Goal: Task Accomplishment & Management: Complete application form

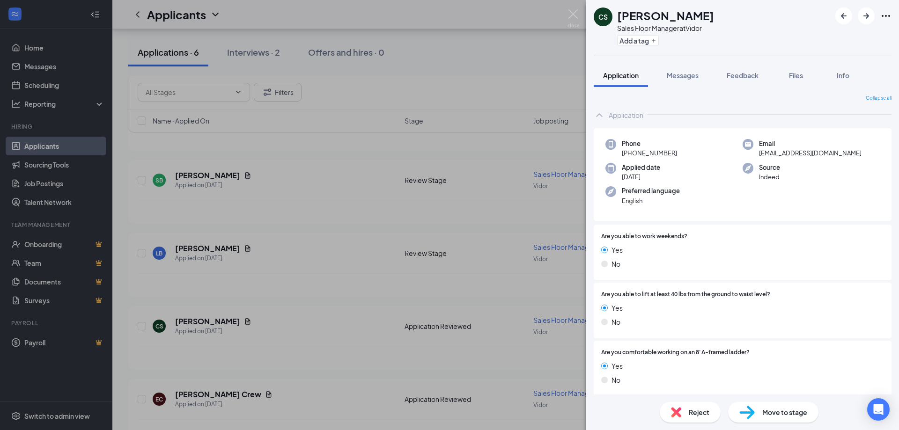
click at [527, 212] on div "CS [PERSON_NAME] Sales Floor Manager at Vidor Add a tag Application Messages Fe…" at bounding box center [449, 215] width 899 height 430
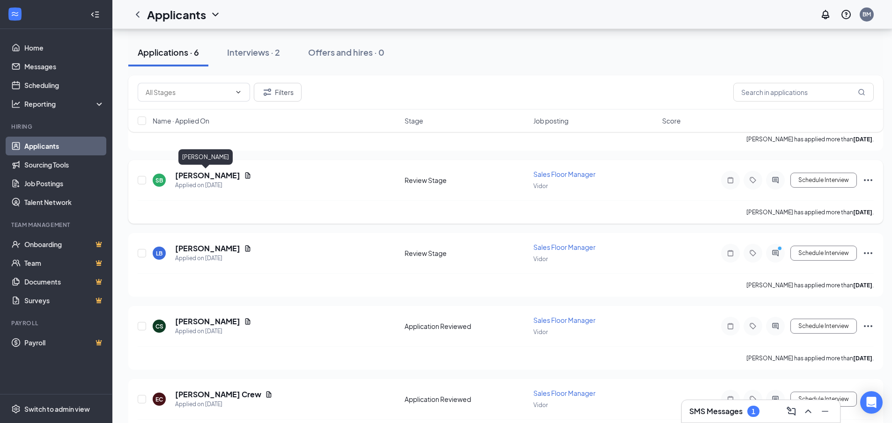
click at [198, 176] on h5 "[PERSON_NAME]" at bounding box center [207, 175] width 65 height 10
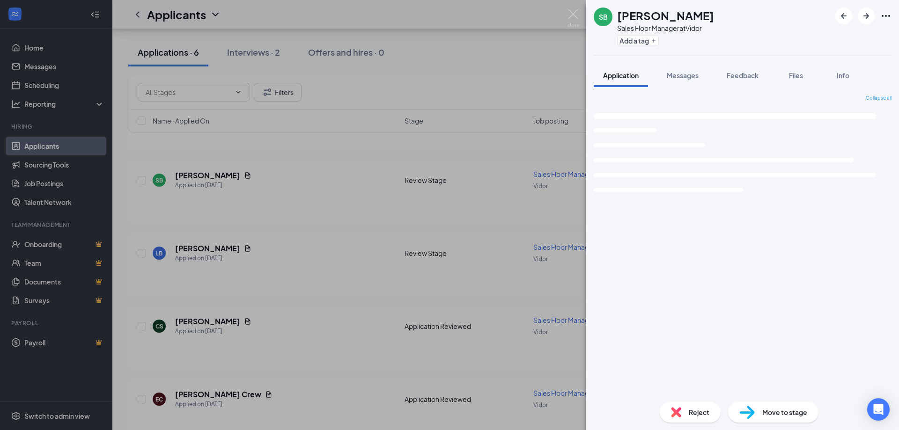
click at [575, 21] on img at bounding box center [573, 18] width 12 height 18
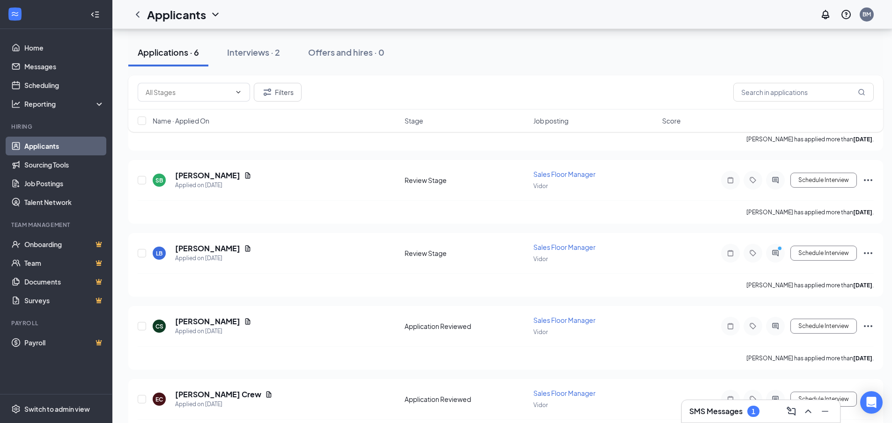
click at [723, 417] on div "SMS Messages 1" at bounding box center [760, 411] width 143 height 15
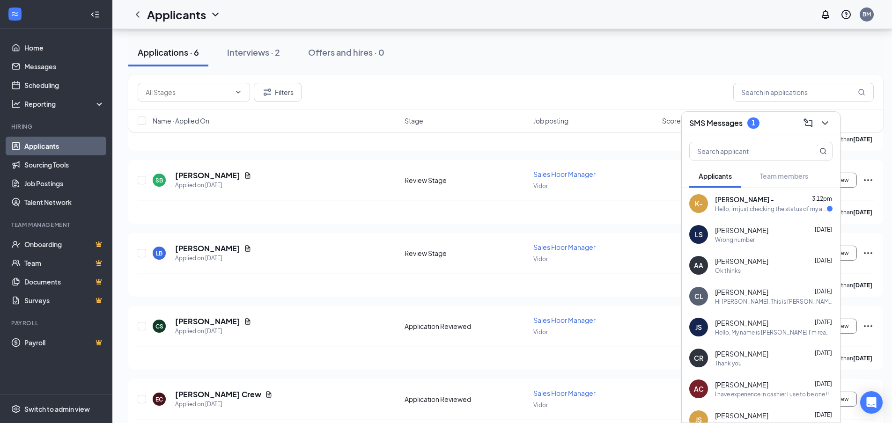
click at [741, 210] on div "Hello, im just checking the status of my application!" at bounding box center [771, 209] width 112 height 8
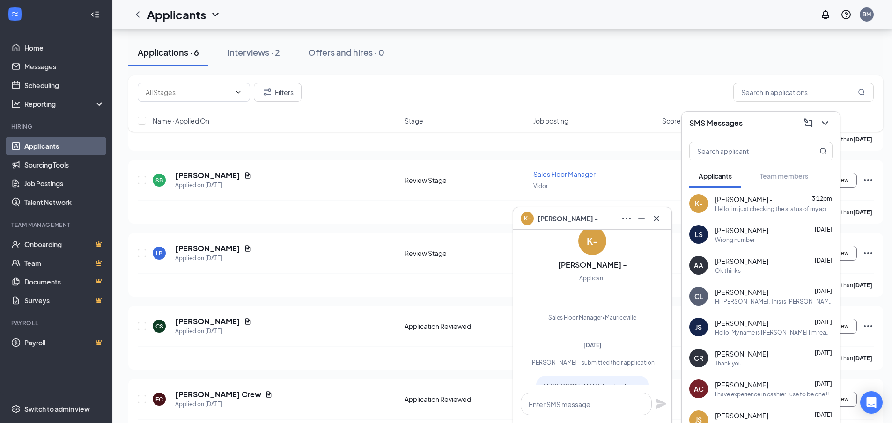
scroll to position [-165, 0]
click at [662, 220] on button at bounding box center [656, 218] width 15 height 15
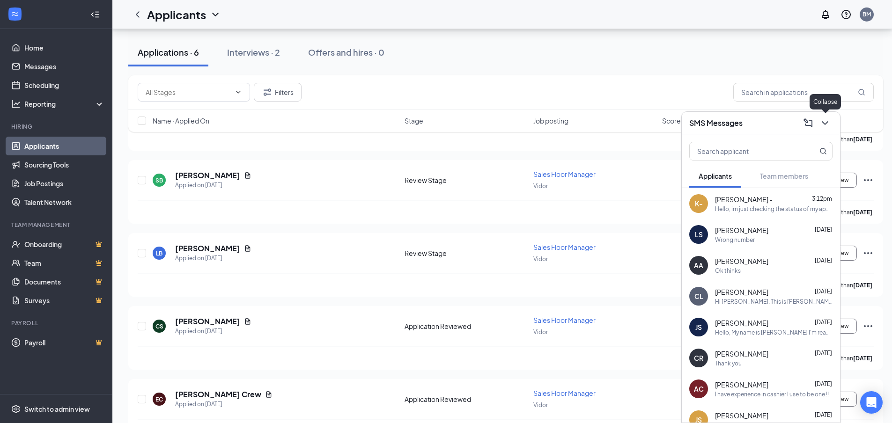
click at [825, 125] on icon "ChevronDown" at bounding box center [824, 123] width 11 height 11
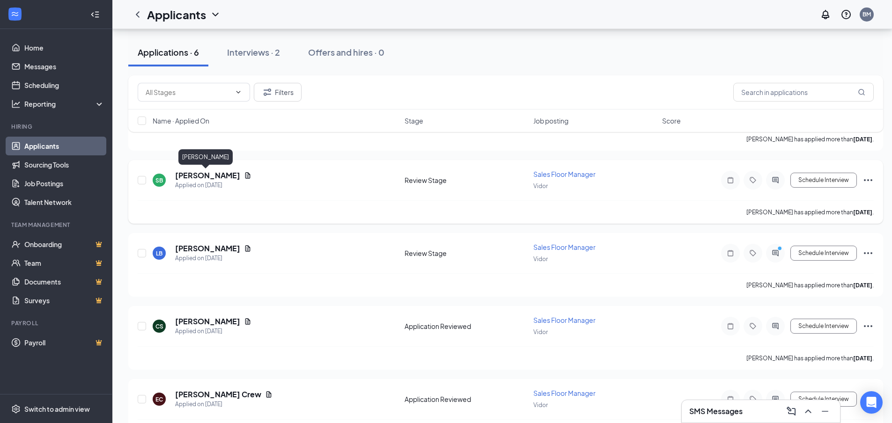
click at [209, 178] on h5 "[PERSON_NAME]" at bounding box center [207, 175] width 65 height 10
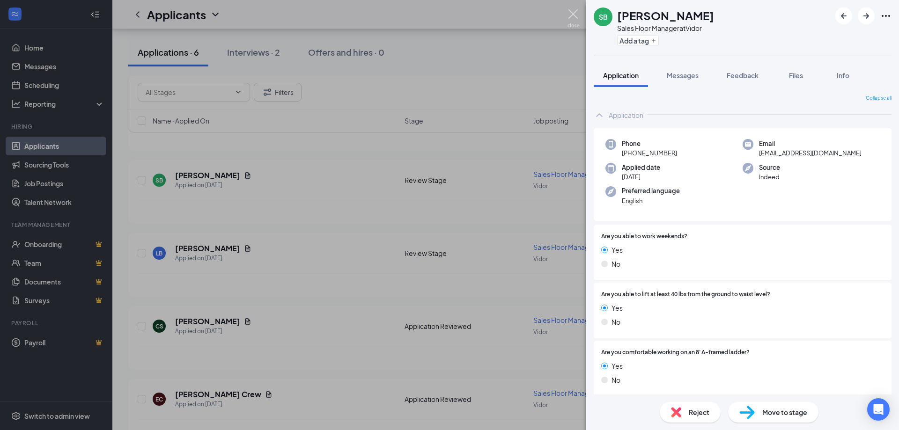
click at [570, 17] on img at bounding box center [573, 18] width 12 height 18
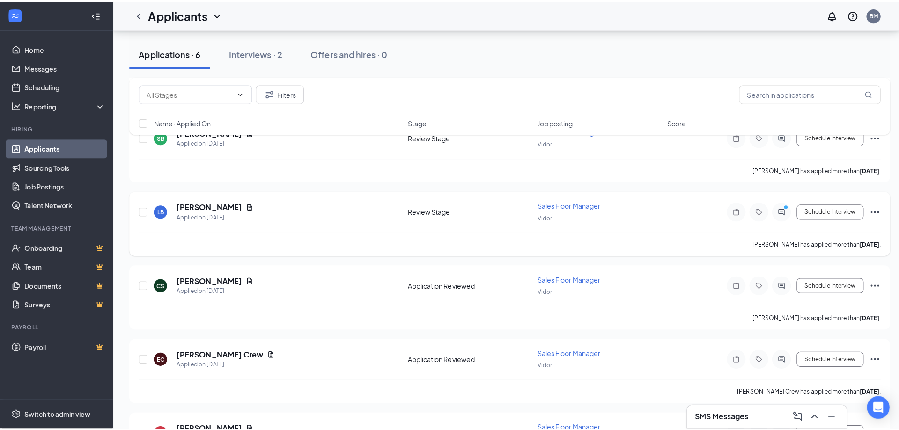
scroll to position [421, 0]
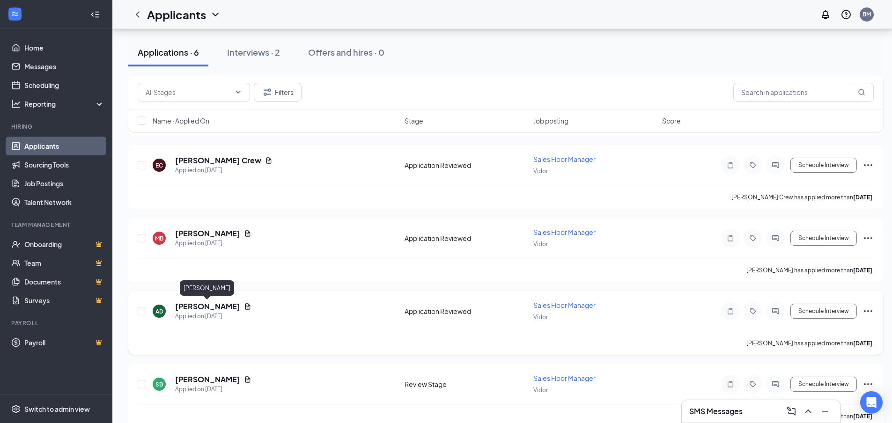
click at [204, 303] on h5 "[PERSON_NAME]" at bounding box center [207, 307] width 65 height 10
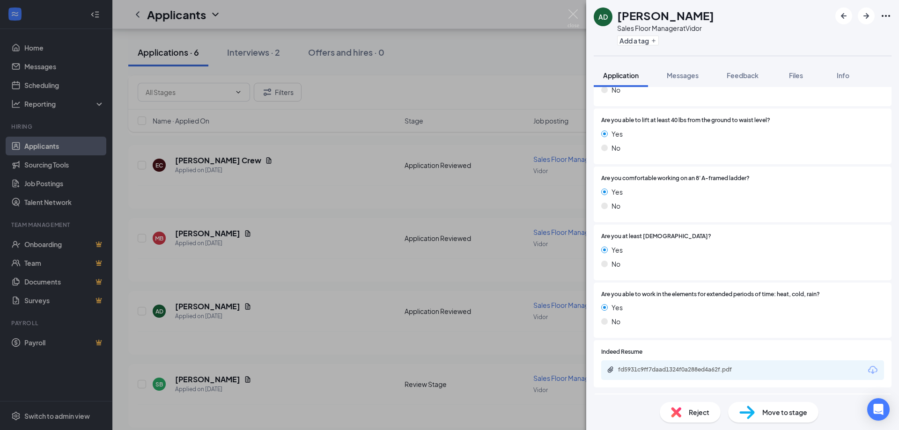
scroll to position [227, 0]
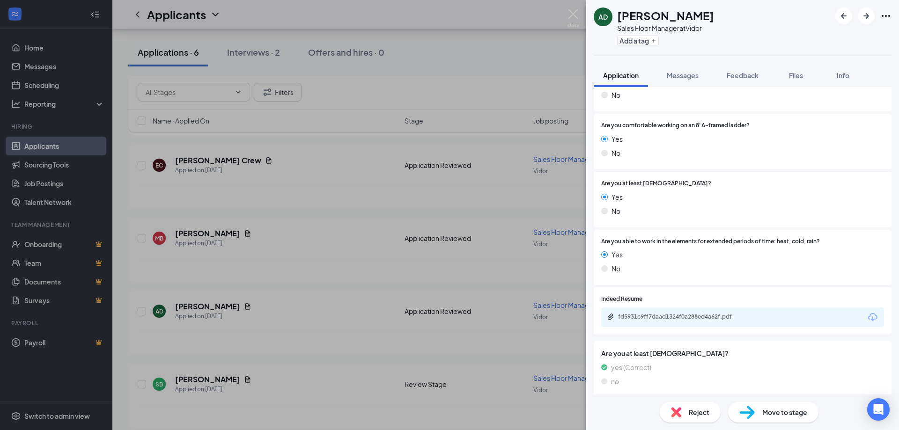
click at [691, 312] on div "fd5931c9ff7daad1324f0a288ed4a62f.pdf" at bounding box center [742, 318] width 283 height 20
click at [688, 317] on div "fd5931c9ff7daad1324f0a288ed4a62f.pdf" at bounding box center [683, 316] width 131 height 7
click at [687, 317] on div "fd5931c9ff7daad1324f0a288ed4a62f.pdf" at bounding box center [683, 316] width 131 height 7
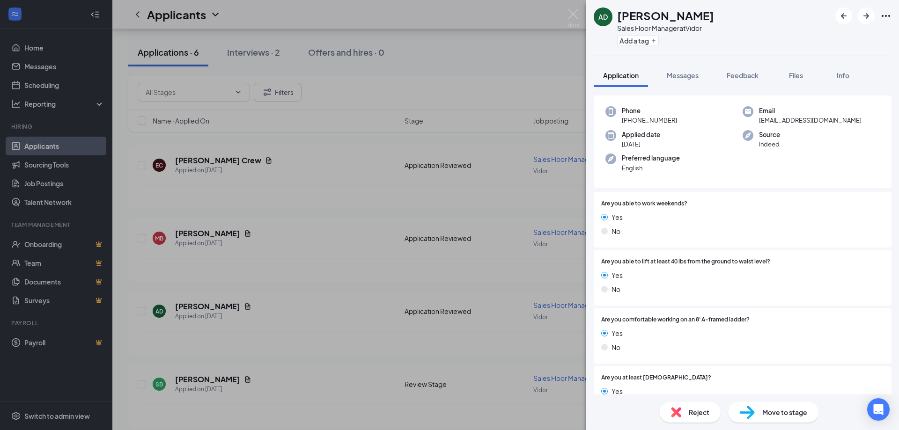
scroll to position [0, 0]
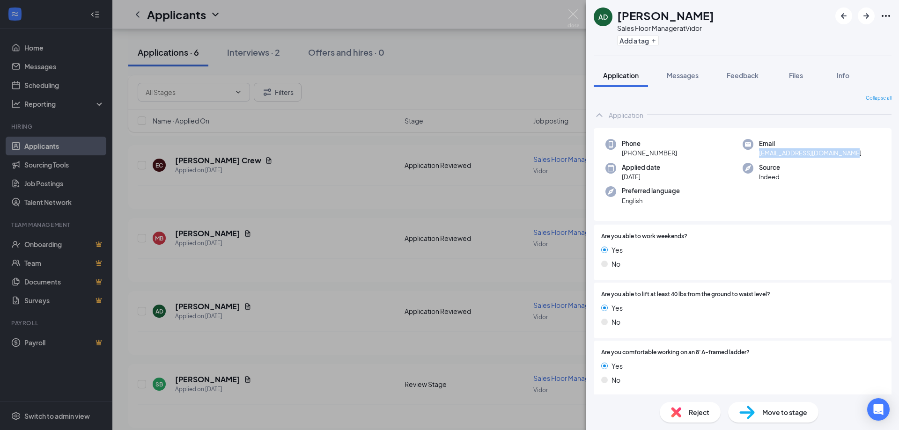
drag, startPoint x: 755, startPoint y: 154, endPoint x: 857, endPoint y: 157, distance: 102.1
click at [857, 157] on div "Email [EMAIL_ADDRESS][DOMAIN_NAME]" at bounding box center [811, 148] width 137 height 19
copy span "[EMAIL_ADDRESS][DOMAIN_NAME]"
drag, startPoint x: 630, startPoint y: 153, endPoint x: 687, endPoint y: 155, distance: 57.1
click at [687, 155] on div "Phone [PHONE_NUMBER]" at bounding box center [673, 148] width 137 height 19
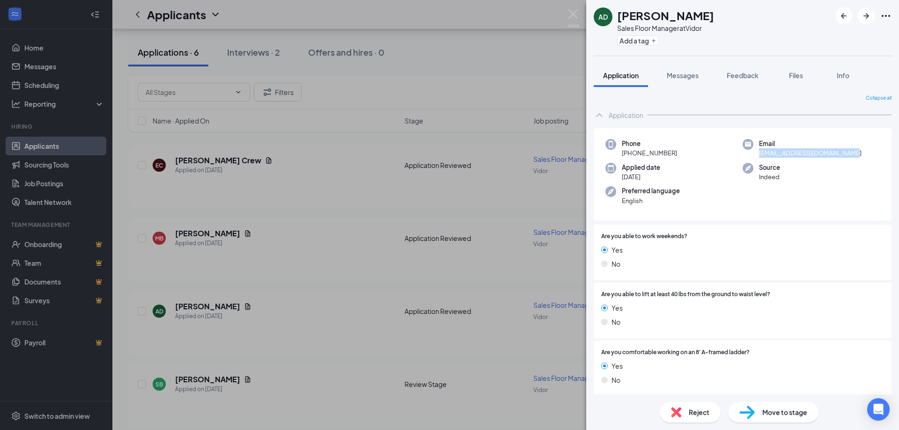
copy span "[PHONE_NUMBER]"
click at [761, 412] on div "Move to stage" at bounding box center [773, 412] width 90 height 21
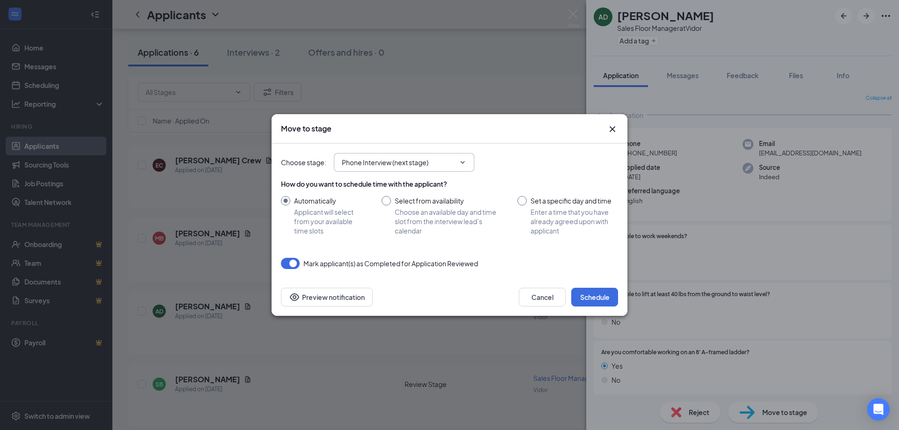
click at [421, 166] on input "Phone Interview (next stage)" at bounding box center [398, 162] width 113 height 10
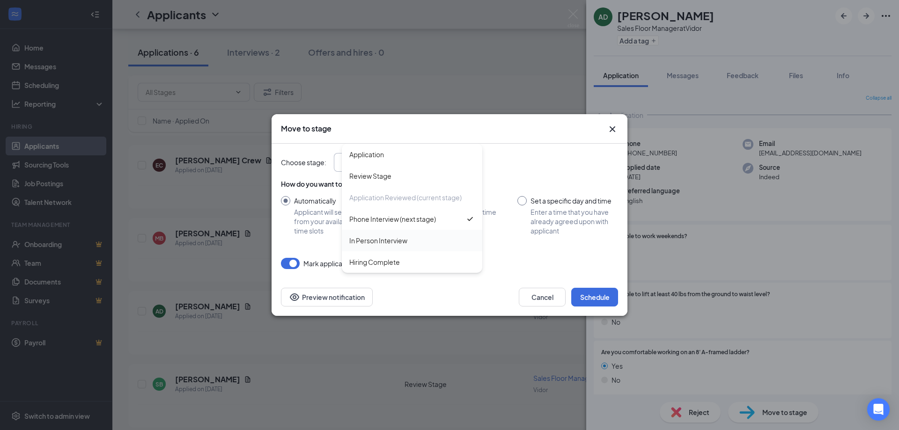
click at [374, 250] on div "In Person Interview" at bounding box center [412, 241] width 140 height 22
type input "In Person Interview"
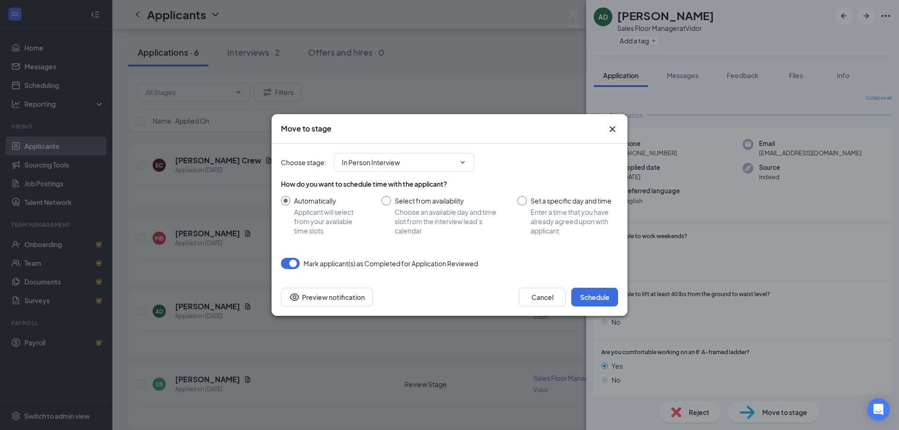
click at [523, 203] on input "Set a specific day and time Enter a time that you have already agreed upon with…" at bounding box center [567, 215] width 101 height 39
radio input "true"
radio input "false"
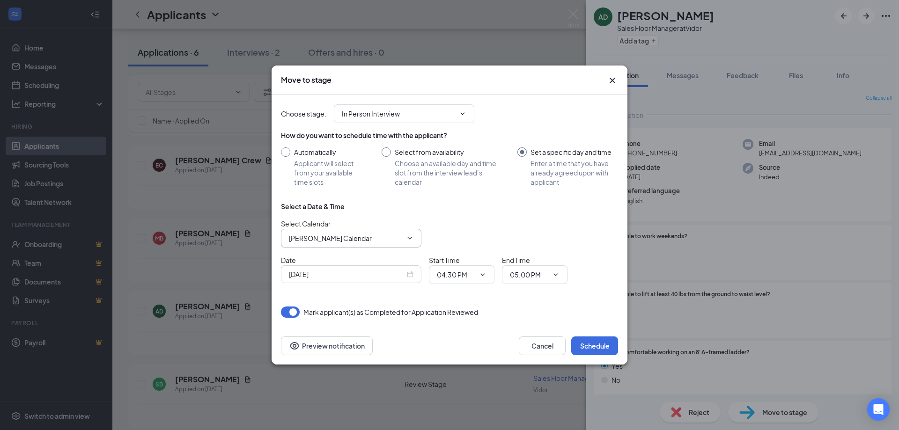
click at [354, 236] on input "[PERSON_NAME] Calendar" at bounding box center [345, 238] width 113 height 10
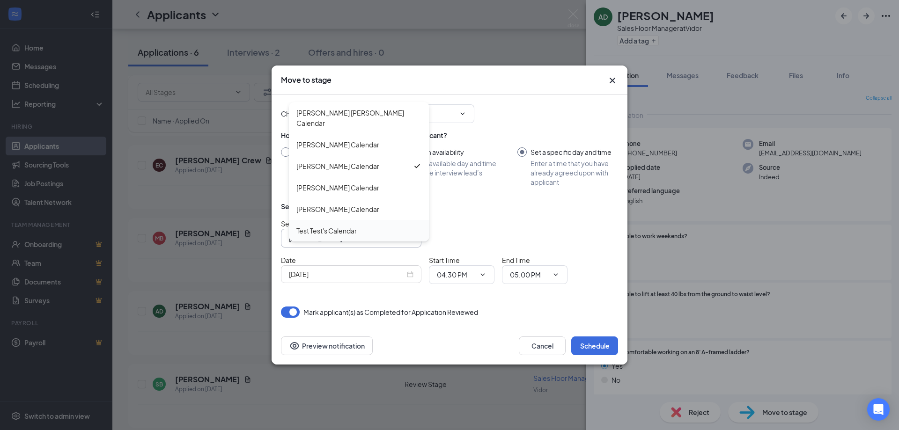
click at [333, 226] on div "Test Test's Calendar" at bounding box center [326, 231] width 60 height 10
type input "Test Test's Calendar"
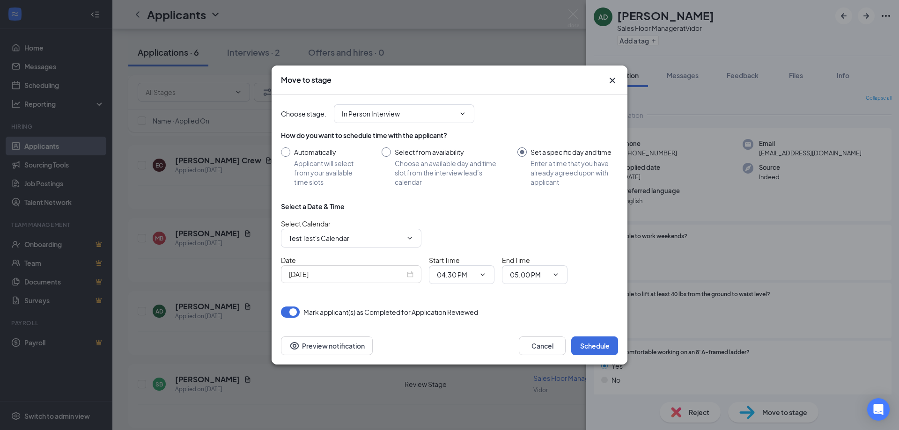
click at [413, 278] on div "[DATE]" at bounding box center [351, 274] width 125 height 10
click at [406, 273] on div "[DATE]" at bounding box center [351, 274] width 125 height 10
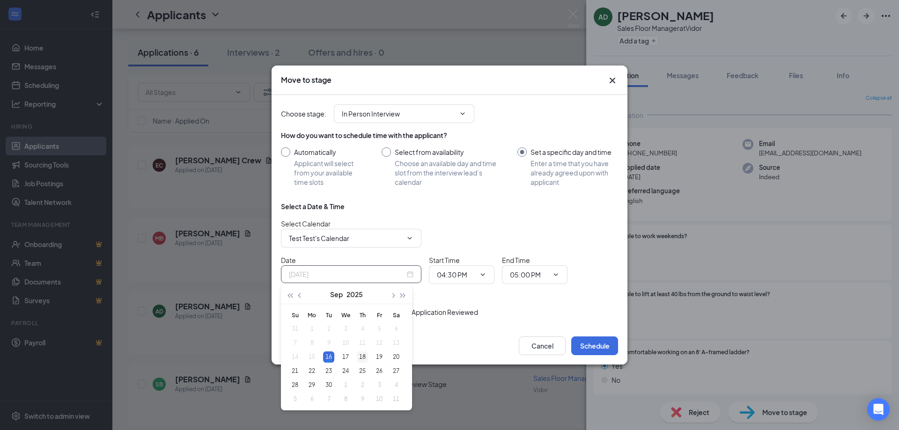
click at [361, 361] on div "18" at bounding box center [362, 357] width 11 height 11
type input "[DATE]"
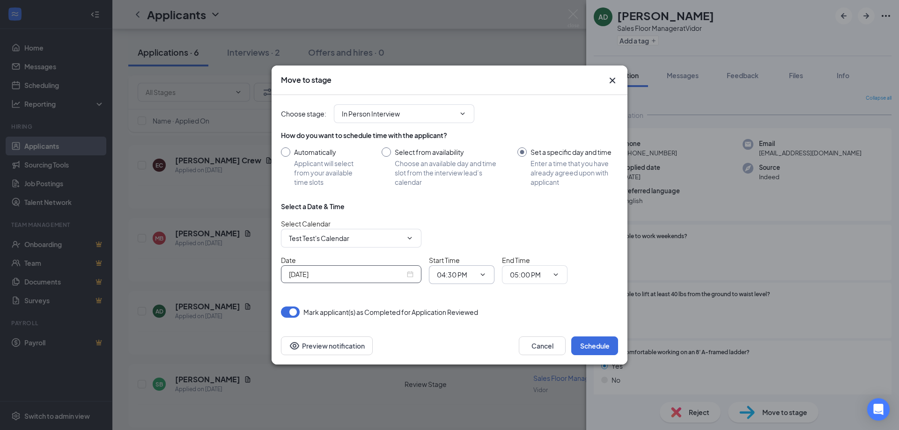
click at [477, 274] on span at bounding box center [481, 274] width 9 height 7
click at [484, 276] on icon "ChevronDown" at bounding box center [482, 274] width 7 height 7
click at [456, 273] on input "04:30 PM" at bounding box center [456, 275] width 38 height 10
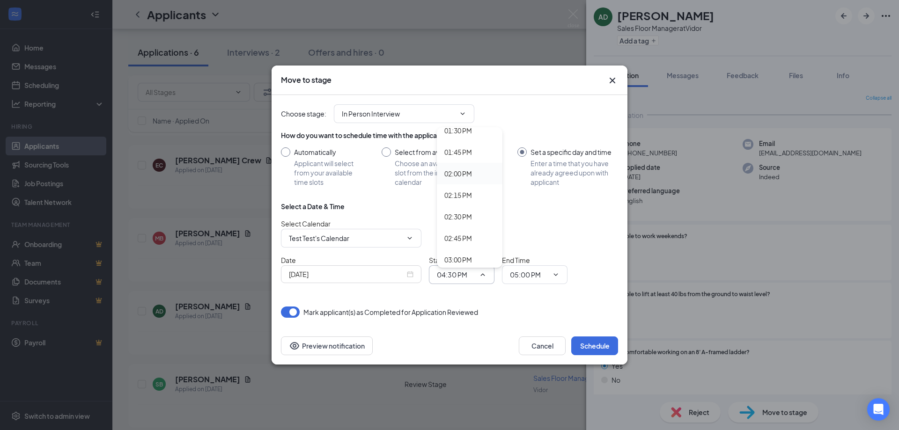
click at [461, 175] on div "02:00 PM" at bounding box center [458, 174] width 28 height 10
type input "02:00 PM"
click at [558, 276] on icon "ChevronDown" at bounding box center [555, 274] width 7 height 7
click at [513, 273] on input "05:00 PM" at bounding box center [529, 275] width 38 height 10
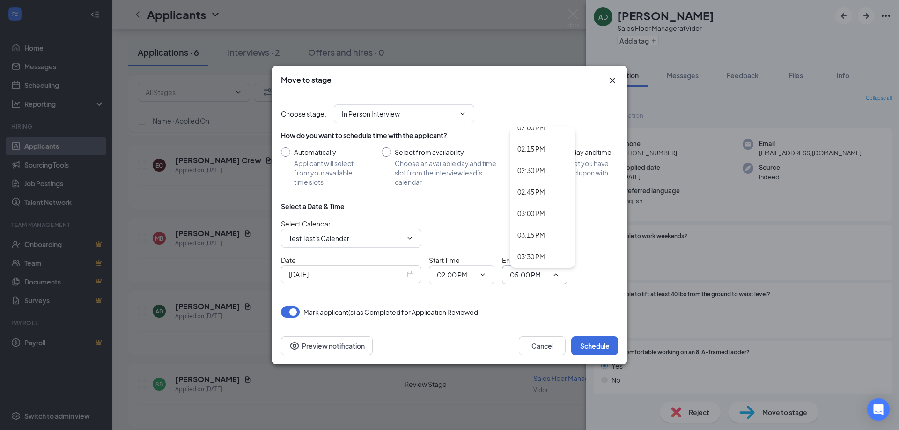
scroll to position [1217, 0]
click at [533, 189] on div "02:45 PM" at bounding box center [531, 191] width 28 height 10
type input "02:45 PM"
click at [593, 351] on button "Schedule" at bounding box center [594, 346] width 47 height 19
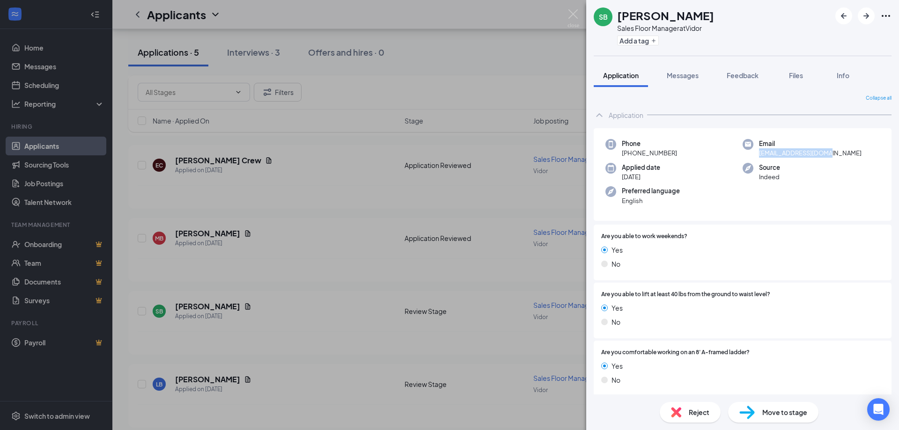
drag, startPoint x: 761, startPoint y: 151, endPoint x: 833, endPoint y: 154, distance: 71.2
click at [833, 154] on div "Email [EMAIL_ADDRESS][DOMAIN_NAME]" at bounding box center [811, 148] width 137 height 19
drag, startPoint x: 680, startPoint y: 154, endPoint x: 631, endPoint y: 150, distance: 49.3
click at [631, 150] on div "Phone [PHONE_NUMBER]" at bounding box center [673, 148] width 137 height 19
copy span "[PHONE_NUMBER]"
